Goal: Check status: Check status

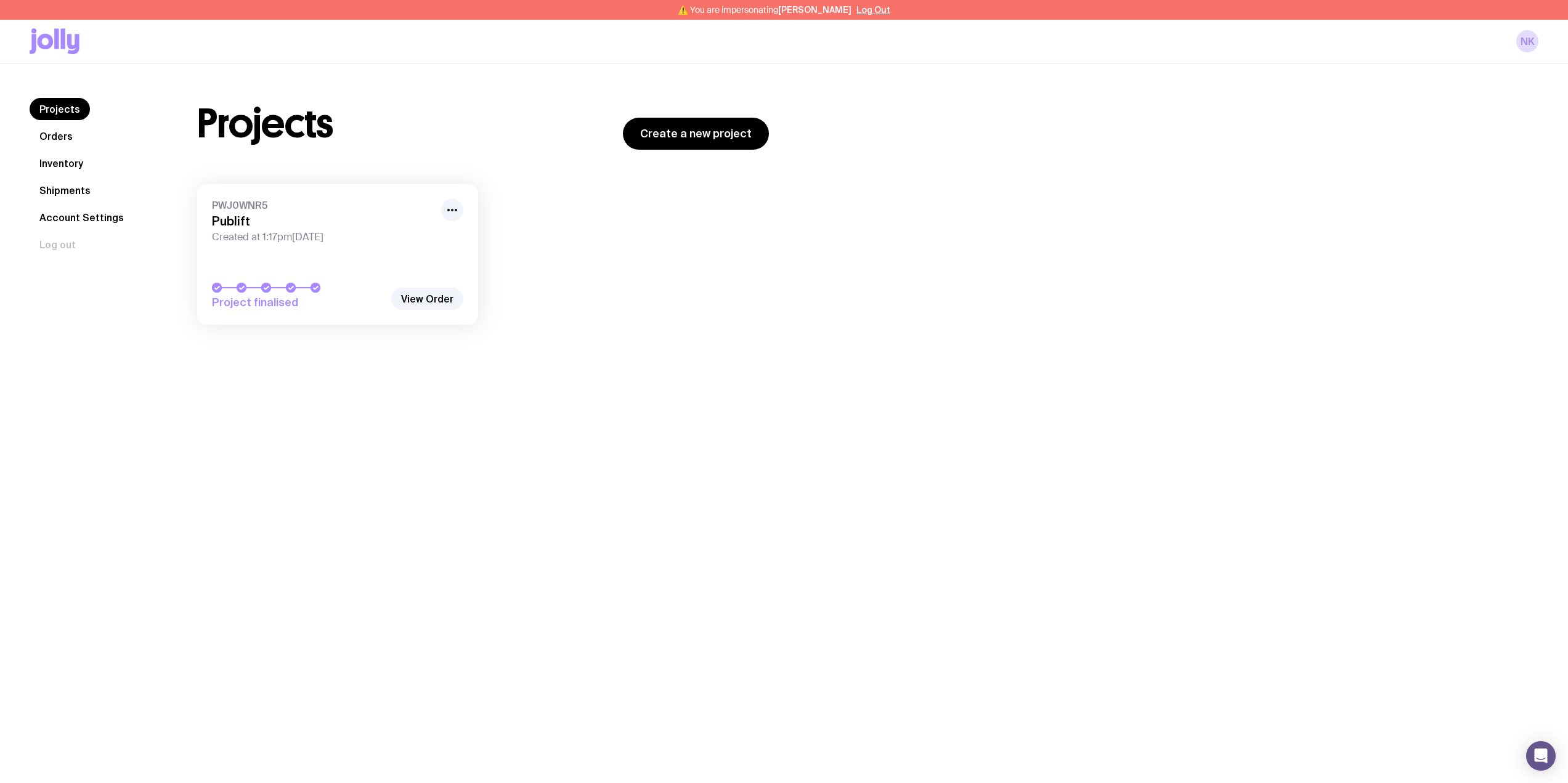
click at [70, 157] on link "Inventory" at bounding box center [61, 163] width 64 height 22
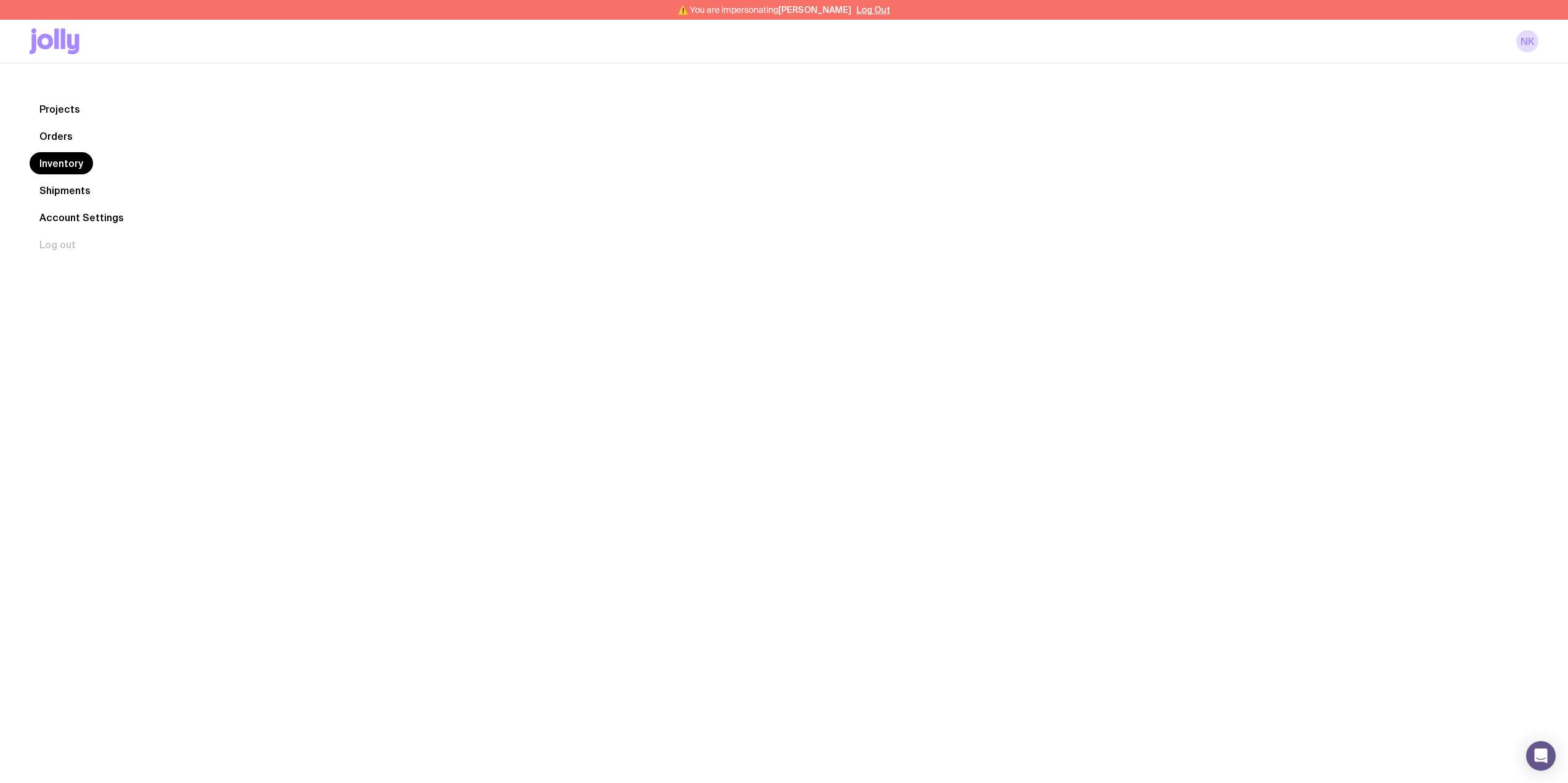
click at [67, 139] on link "Orders" at bounding box center [56, 136] width 53 height 22
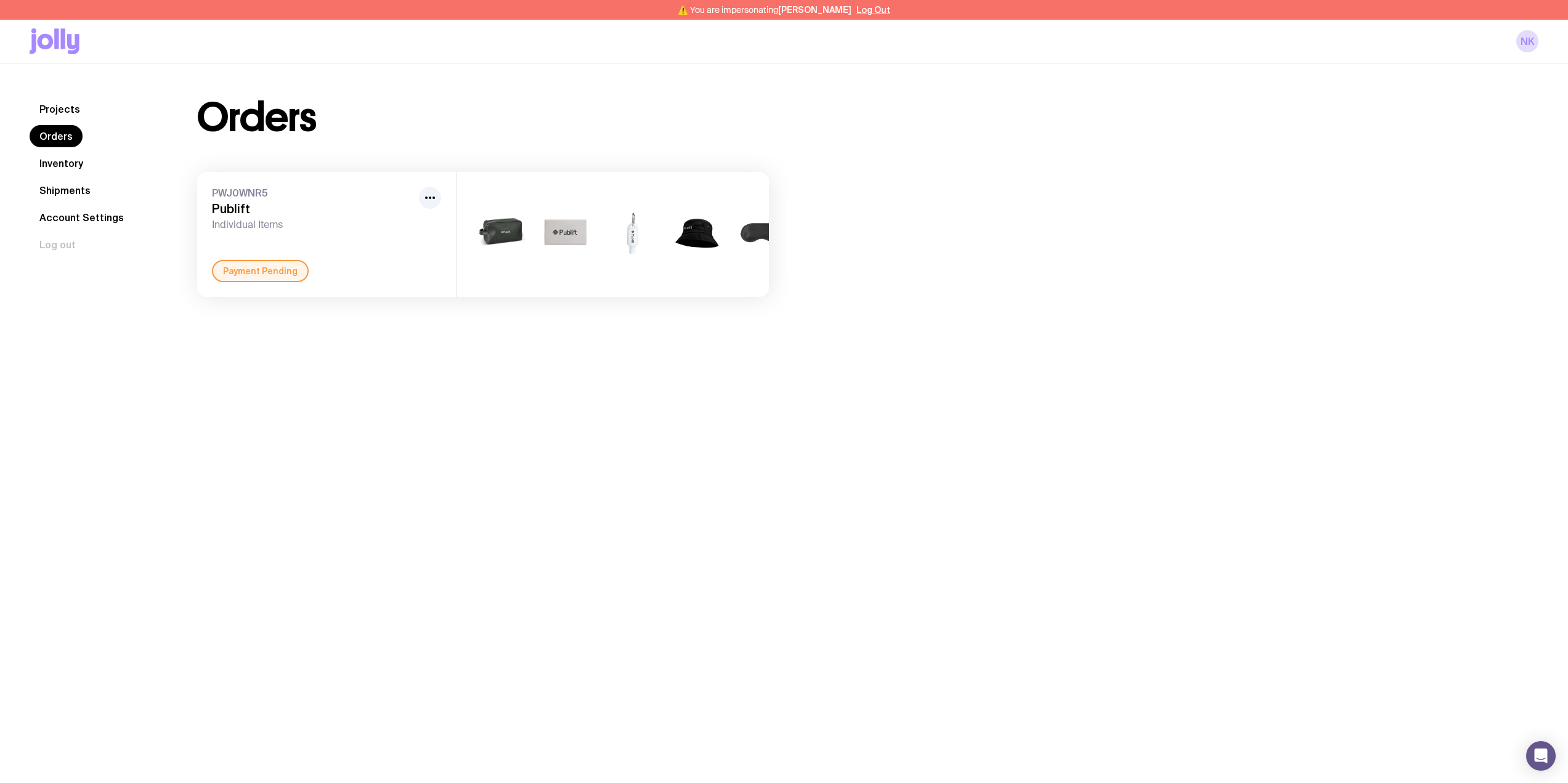
click at [235, 201] on div "PWJ0WNR5 Publift Individual Items" at bounding box center [313, 208] width 202 height 44
click at [397, 190] on span "PWJ0WNR5" at bounding box center [313, 192] width 202 height 12
click at [254, 181] on div "PWJ0WNR5 Publift Individual Items Payment Pending" at bounding box center [326, 234] width 259 height 125
